Goal: Task Accomplishment & Management: Manage account settings

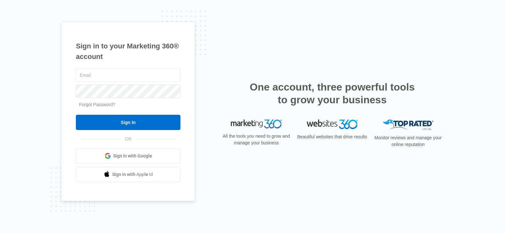
type input "[EMAIL_ADDRESS][DOMAIN_NAME]"
click at [100, 106] on link "Forgot Password?" at bounding box center [97, 104] width 36 height 5
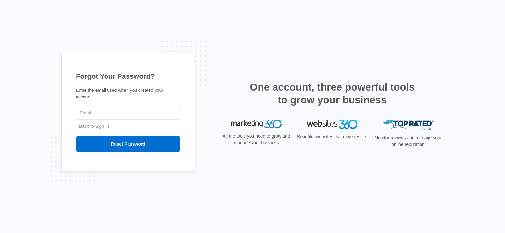
type input "[EMAIL_ADDRESS][DOMAIN_NAME]"
click at [98, 124] on link "Back to Sign In" at bounding box center [94, 126] width 30 height 5
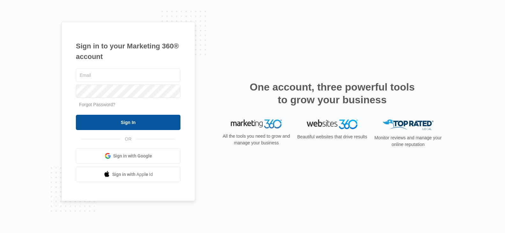
type input "[EMAIL_ADDRESS][DOMAIN_NAME]"
click at [148, 124] on input "Sign In" at bounding box center [128, 122] width 105 height 15
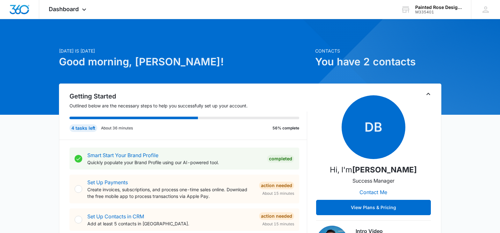
click at [374, 63] on h1 "You have 2 contacts" at bounding box center [378, 61] width 126 height 15
click at [84, 11] on icon at bounding box center [84, 11] width 8 height 8
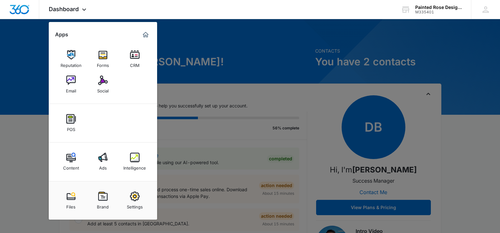
click at [199, 73] on div at bounding box center [250, 116] width 500 height 233
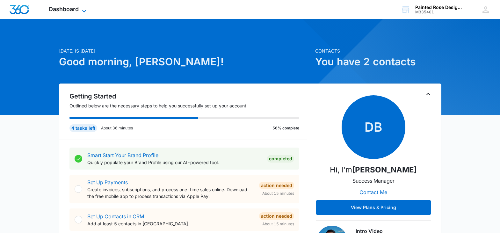
click at [83, 10] on icon at bounding box center [84, 11] width 4 height 2
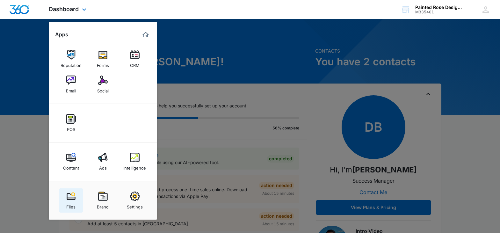
click at [71, 200] on img at bounding box center [71, 197] width 10 height 10
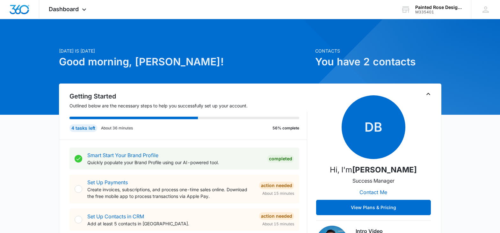
click at [80, 129] on div "4 tasks left" at bounding box center [83, 128] width 28 height 8
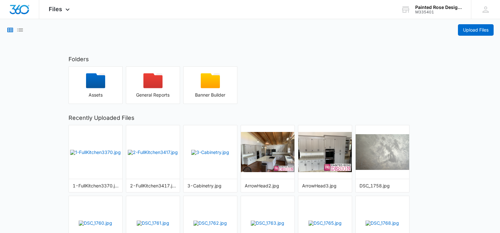
click at [374, 118] on h2 "Recently Uploaded Files" at bounding box center [250, 117] width 363 height 9
click at [473, 29] on span "Upload Files" at bounding box center [476, 29] width 26 height 7
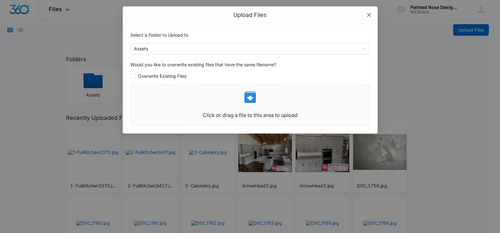
click at [369, 14] on icon "close" at bounding box center [369, 14] width 5 height 5
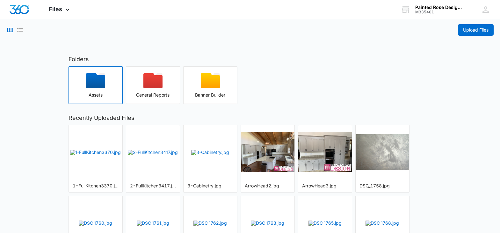
click at [99, 84] on icon "button" at bounding box center [95, 80] width 19 height 15
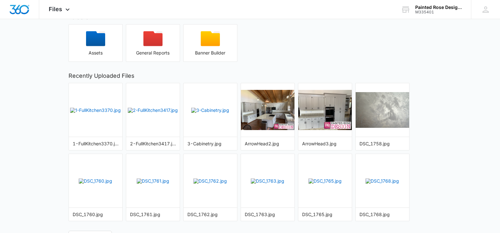
scroll to position [51, 0]
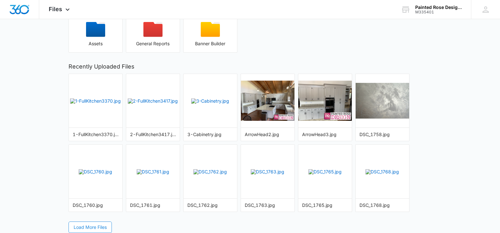
click at [91, 228] on span "Load More Files" at bounding box center [90, 227] width 33 height 7
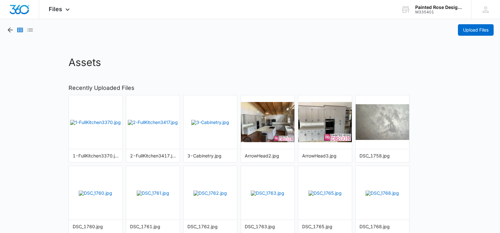
scroll to position [21, 0]
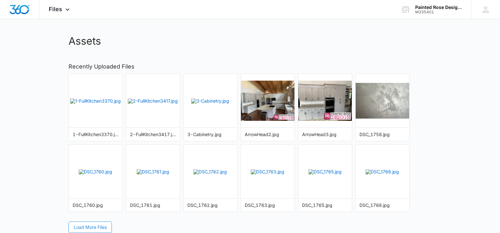
click at [84, 225] on span "Load More Files" at bounding box center [90, 227] width 33 height 7
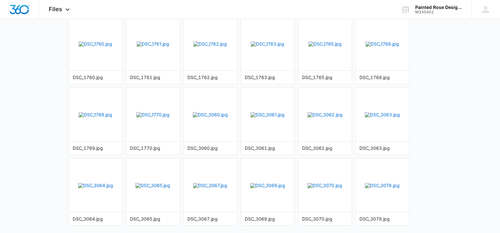
scroll to position [163, 0]
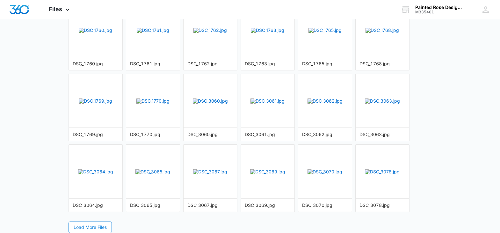
click at [95, 228] on span "Load More Files" at bounding box center [90, 227] width 33 height 7
click at [89, 225] on span "Load More Files" at bounding box center [90, 227] width 33 height 7
